Goal: Entertainment & Leisure: Consume media (video, audio)

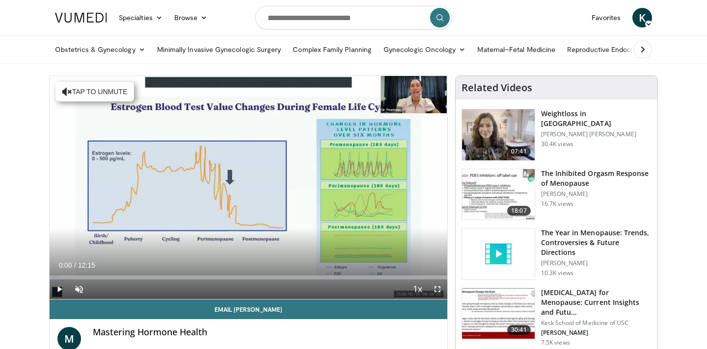
click at [60, 290] on span "Video Player" at bounding box center [60, 290] width 20 height 20
click at [81, 289] on span "Video Player" at bounding box center [79, 290] width 20 height 20
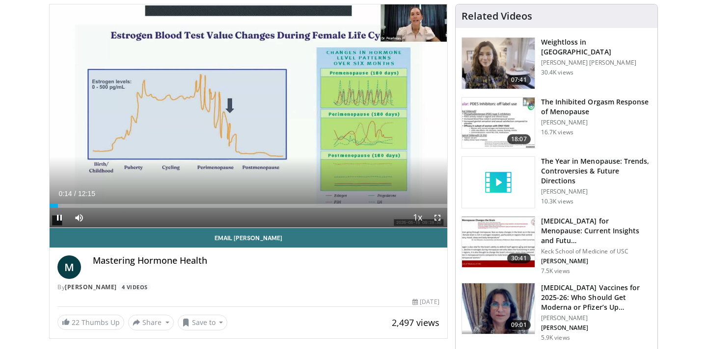
scroll to position [72, 0]
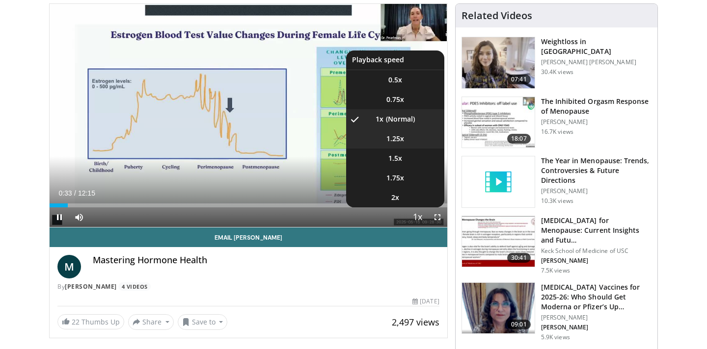
click at [403, 140] on span "1.25x" at bounding box center [395, 139] width 18 height 10
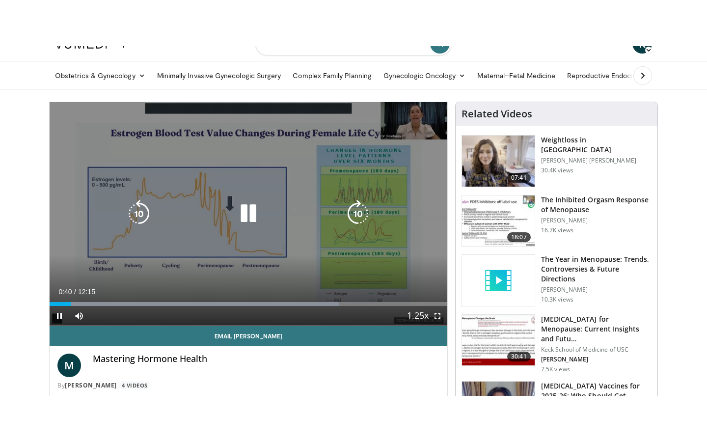
scroll to position [20, 0]
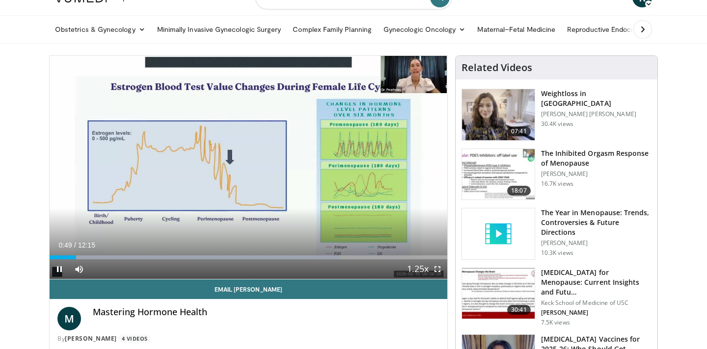
click at [436, 269] on span "Video Player" at bounding box center [438, 270] width 20 height 20
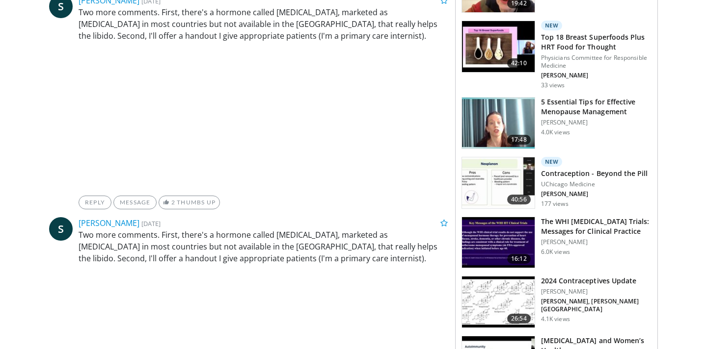
scroll to position [532, 0]
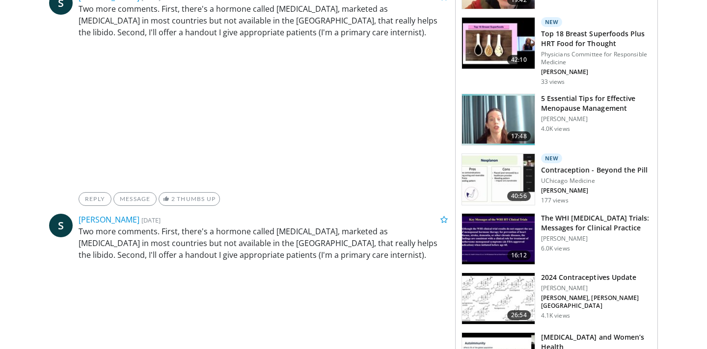
click at [499, 119] on img at bounding box center [498, 119] width 73 height 51
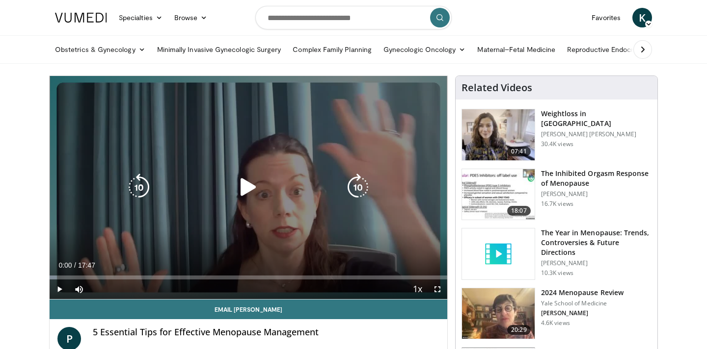
click at [245, 187] on icon "Video Player" at bounding box center [248, 187] width 27 height 27
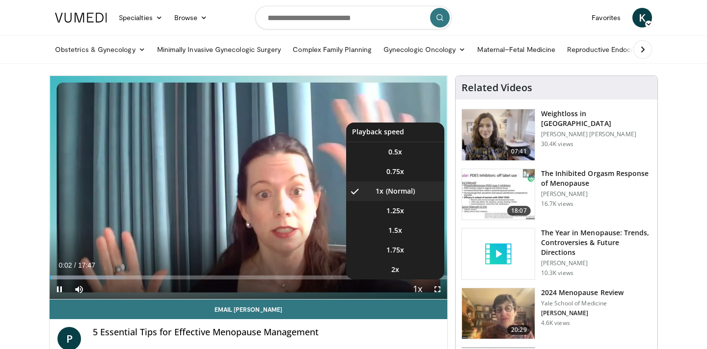
click at [420, 291] on span "Video Player" at bounding box center [418, 290] width 14 height 20
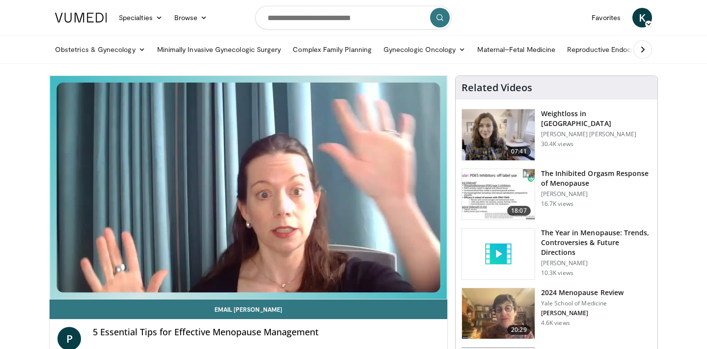
click at [420, 291] on div "10 seconds Tap to unmute" at bounding box center [249, 187] width 398 height 223
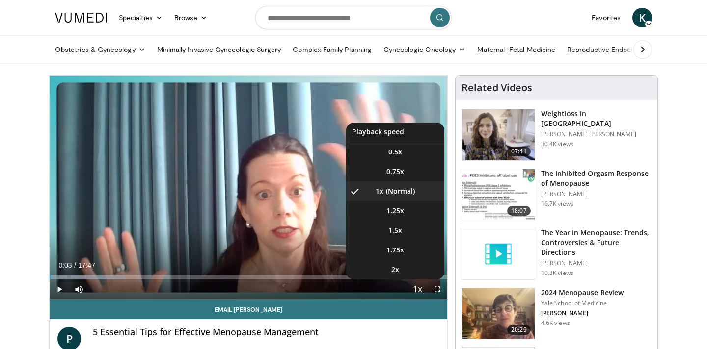
click at [420, 291] on span "Video Player" at bounding box center [418, 290] width 14 height 20
click at [403, 226] on li "1.5x" at bounding box center [395, 231] width 98 height 20
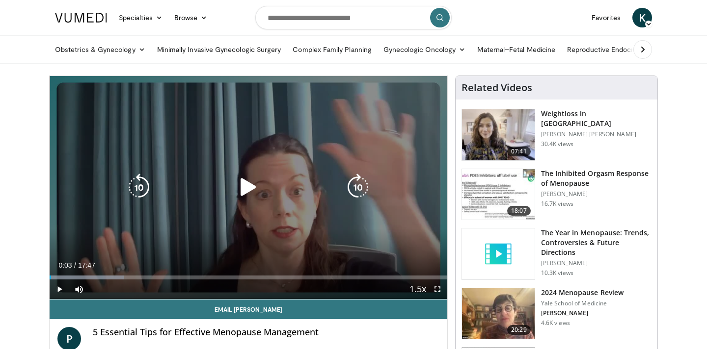
click at [245, 186] on icon "Video Player" at bounding box center [248, 187] width 27 height 27
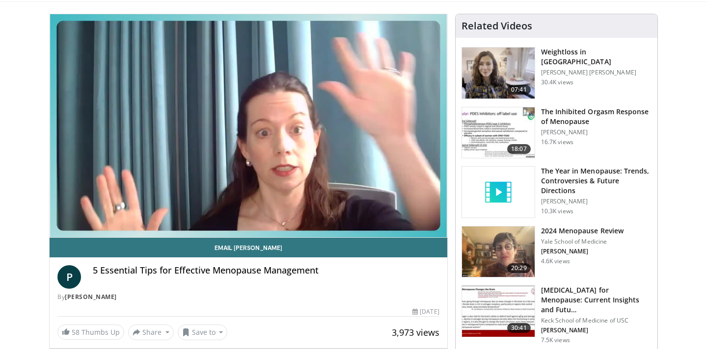
scroll to position [61, 0]
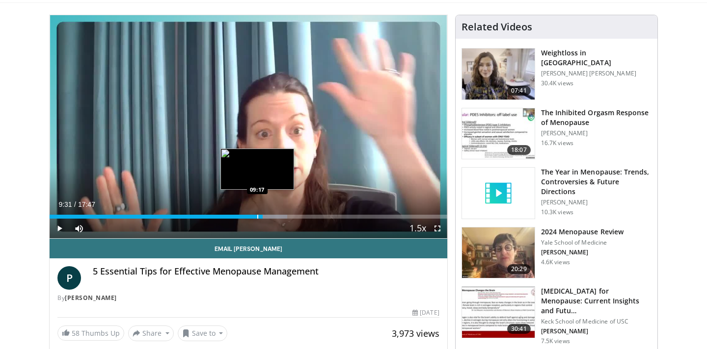
click at [257, 218] on div "Progress Bar" at bounding box center [257, 217] width 1 height 4
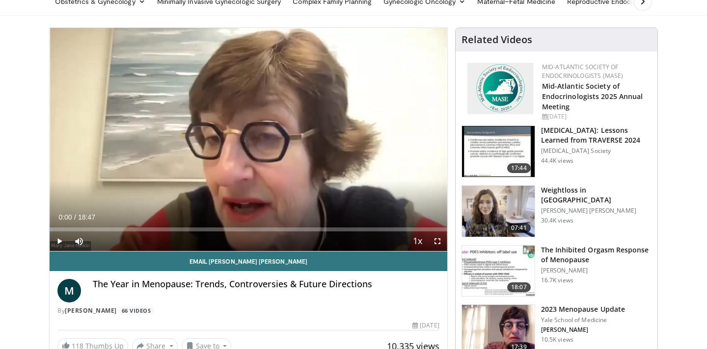
scroll to position [26, 0]
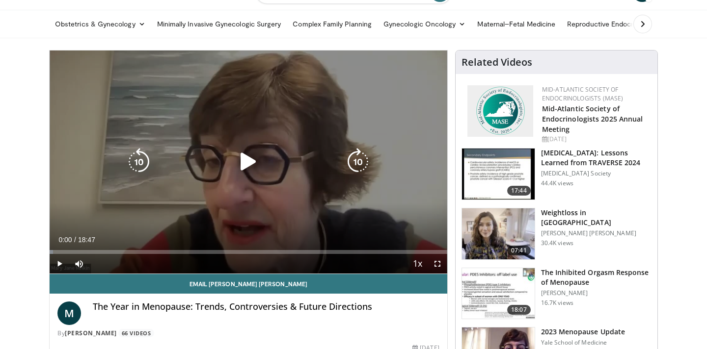
click at [248, 166] on icon "Video Player" at bounding box center [248, 161] width 27 height 27
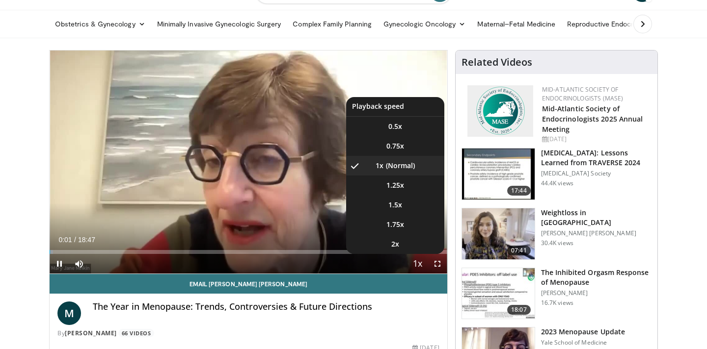
click at [417, 265] on span "Video Player" at bounding box center [418, 265] width 14 height 20
click at [400, 210] on span "1.5x" at bounding box center [395, 205] width 14 height 10
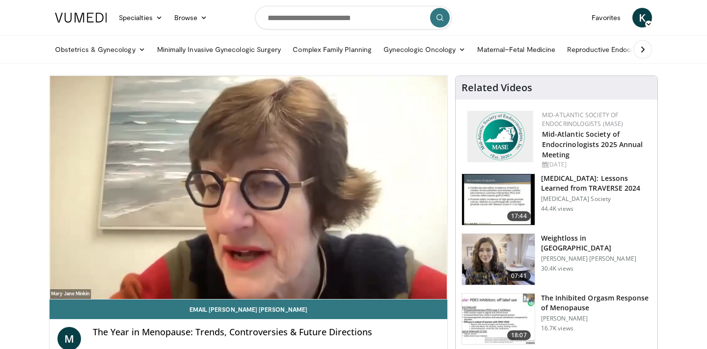
scroll to position [0, 0]
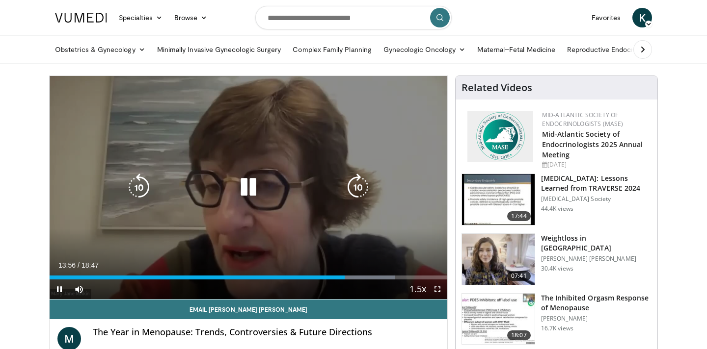
click at [260, 201] on icon "Video Player" at bounding box center [248, 187] width 27 height 27
